Goal: Find specific page/section: Find specific page/section

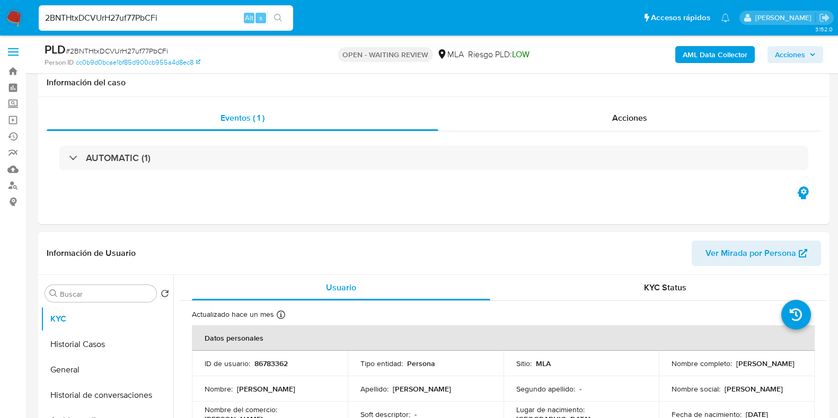
select select "10"
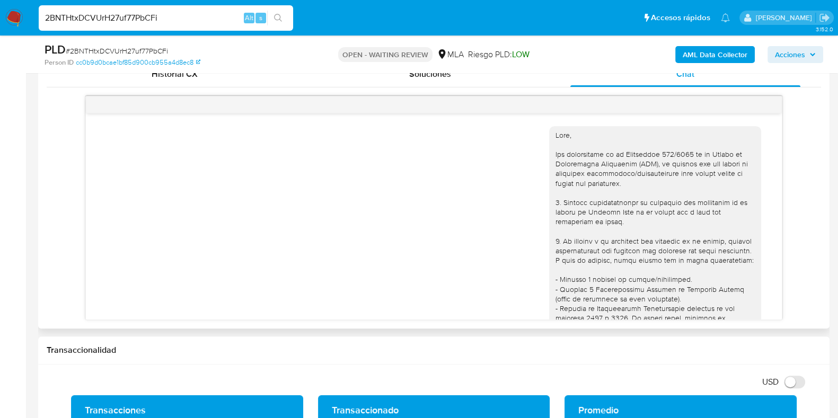
scroll to position [842, 0]
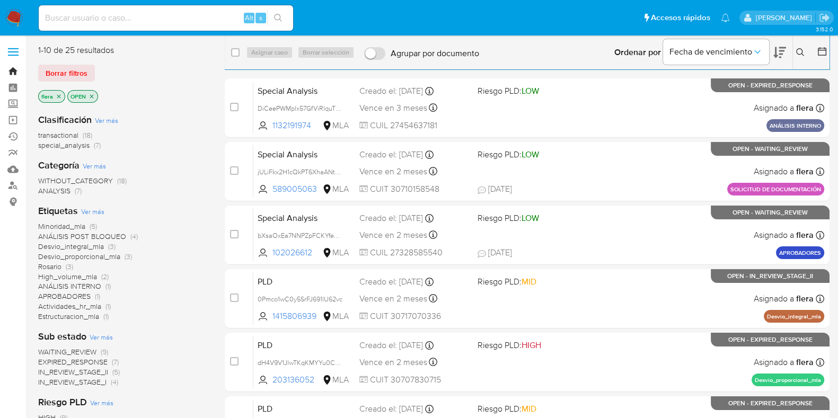
drag, startPoint x: 0, startPoint y: 0, endPoint x: 16, endPoint y: 70, distance: 71.8
click at [16, 70] on link "Bandeja" at bounding box center [63, 71] width 126 height 16
click at [66, 141] on span "special_analysis" at bounding box center [63, 145] width 51 height 11
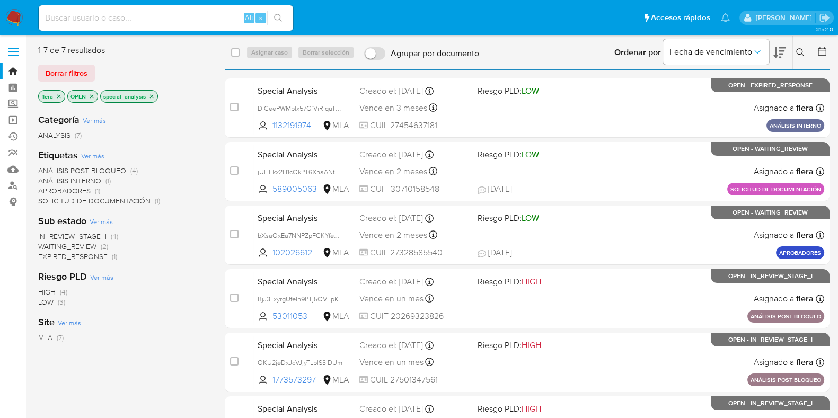
click at [112, 168] on span "ANÁLISIS POST BLOQUEO" at bounding box center [82, 170] width 88 height 11
